Goal: Understand site structure: Understand site structure

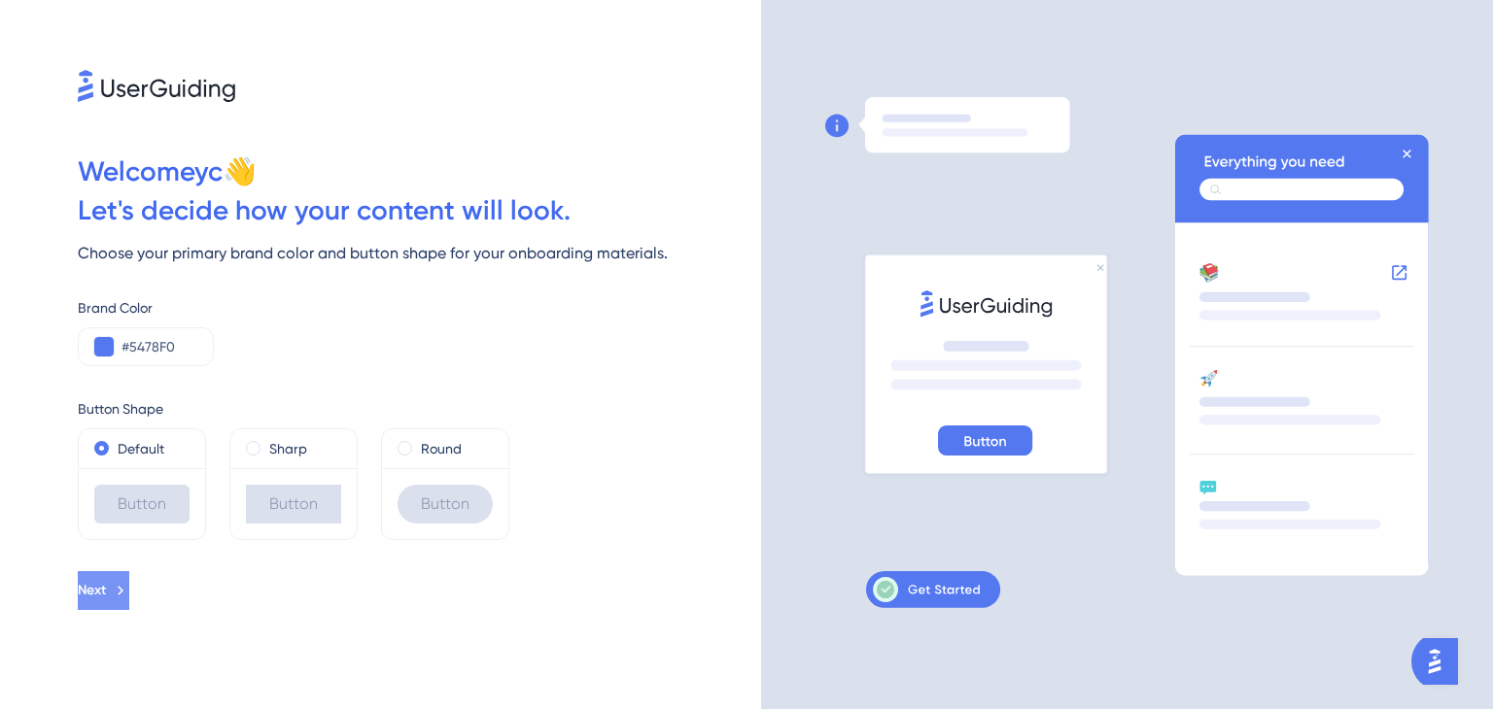
click at [106, 580] on span "Next" at bounding box center [92, 590] width 28 height 23
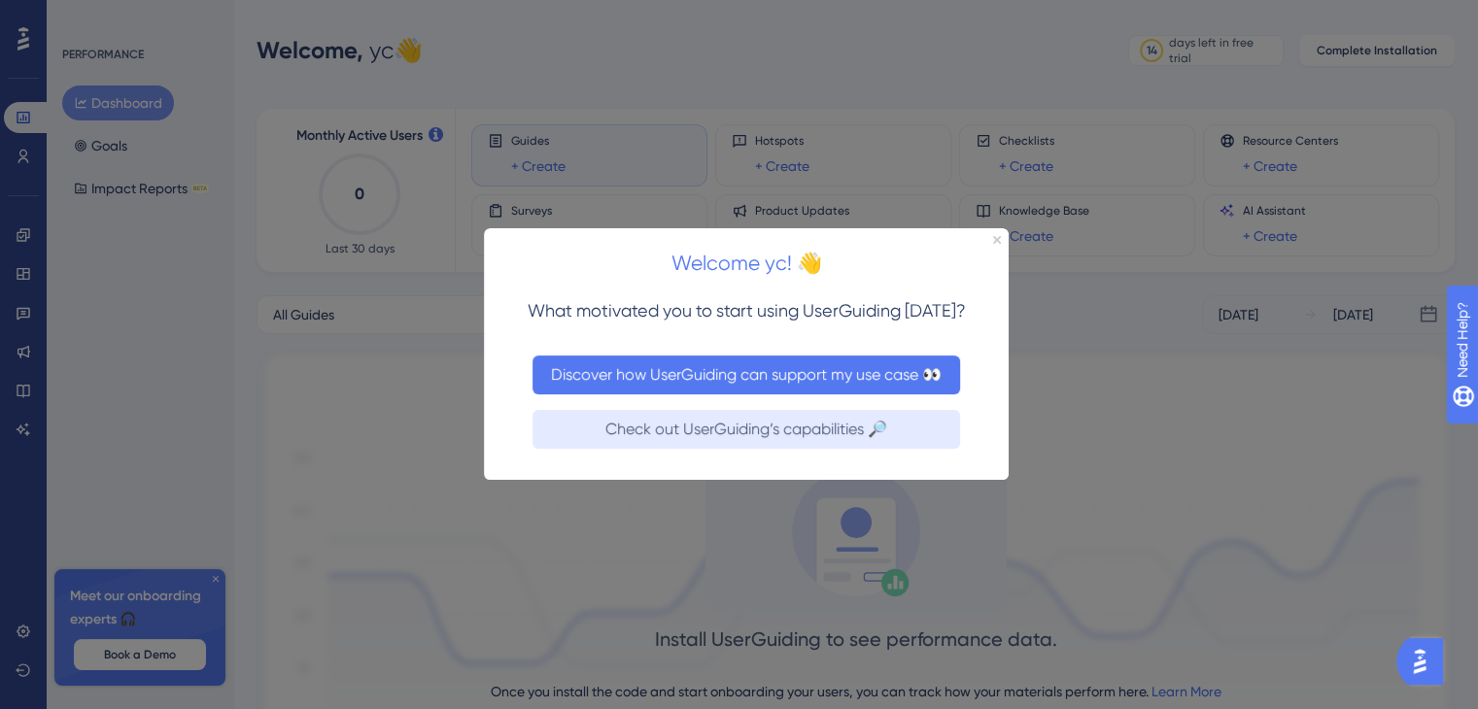
click at [759, 383] on button "Discover how UserGuiding can support my use case 👀" at bounding box center [747, 375] width 428 height 39
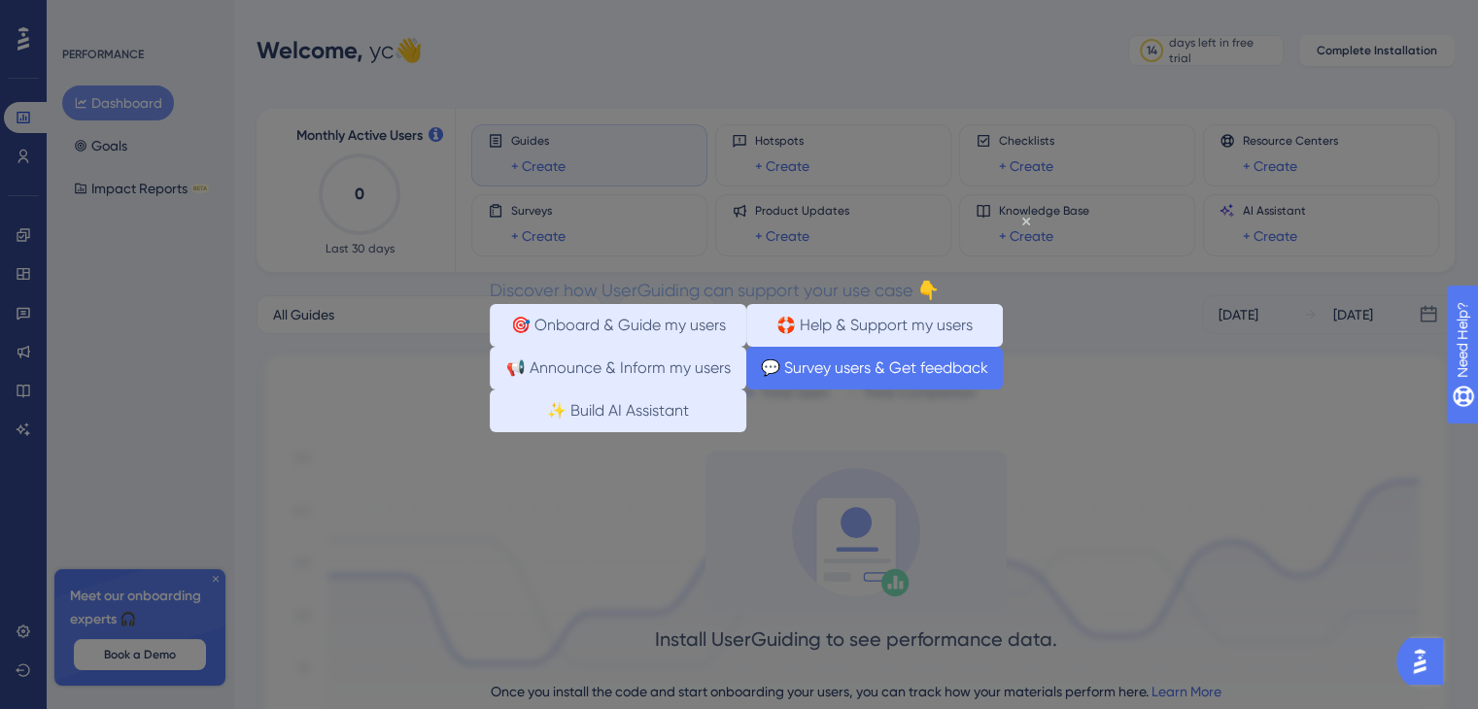
click at [865, 390] on button "💬 Survey users & Get feedback" at bounding box center [874, 368] width 257 height 43
